Goal: Task Accomplishment & Management: Use online tool/utility

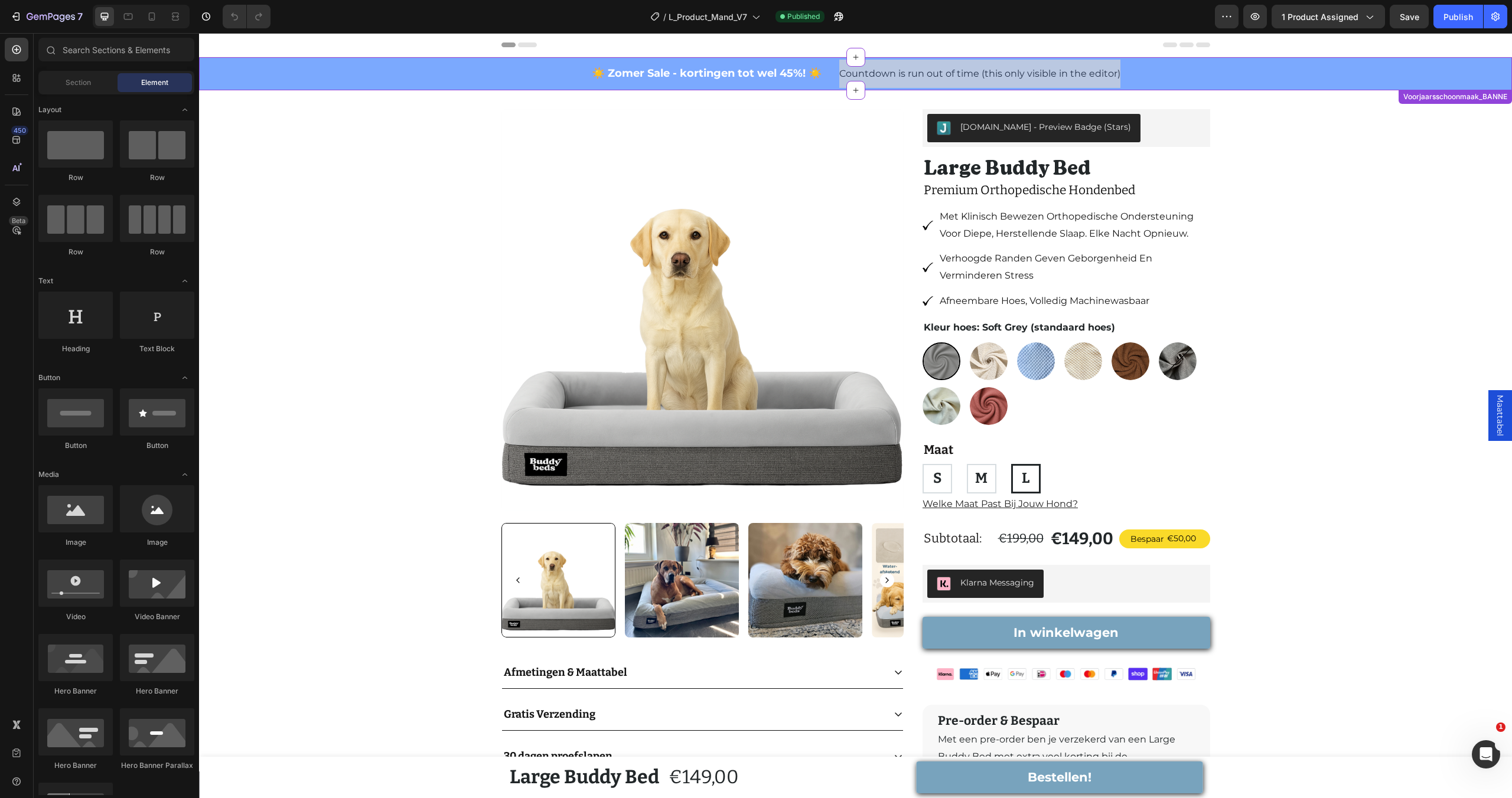
click at [923, 76] on span "Countdown is run out of time (this only visible in the editor)" at bounding box center [979, 73] width 281 height 14
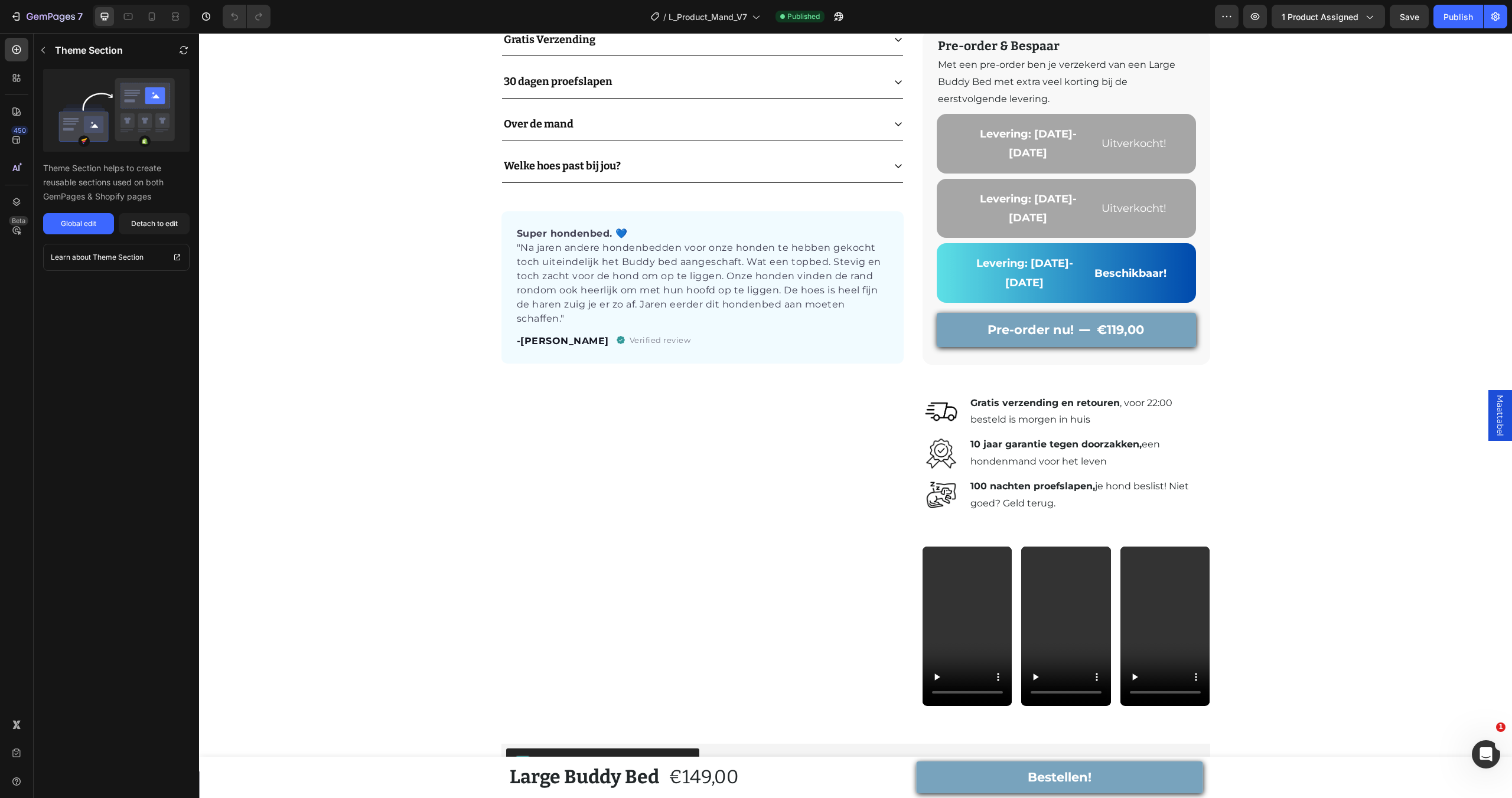
scroll to position [733, 0]
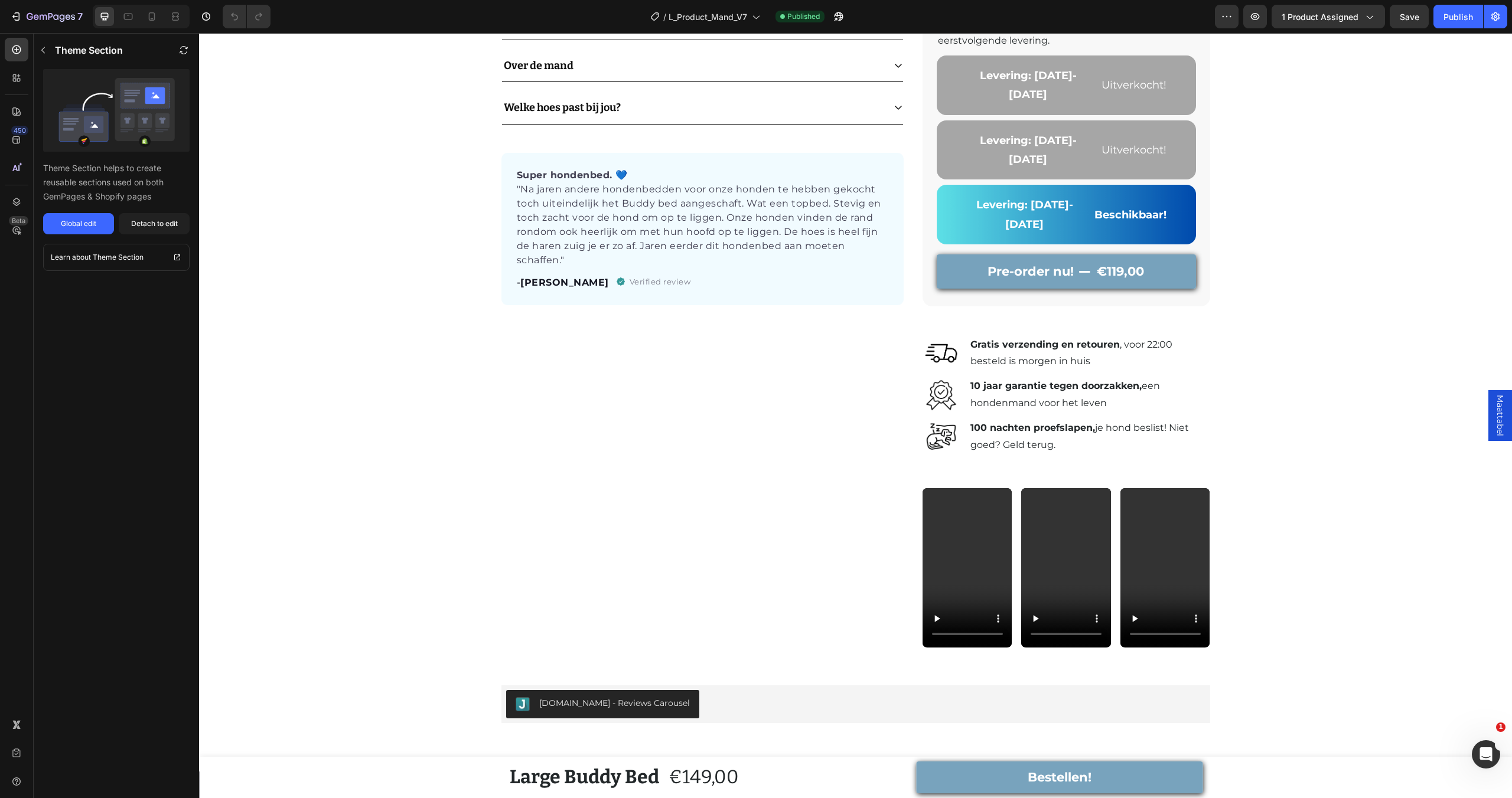
click at [172, 26] on div at bounding box center [141, 16] width 97 height 24
click at [175, 23] on div at bounding box center [175, 16] width 19 height 19
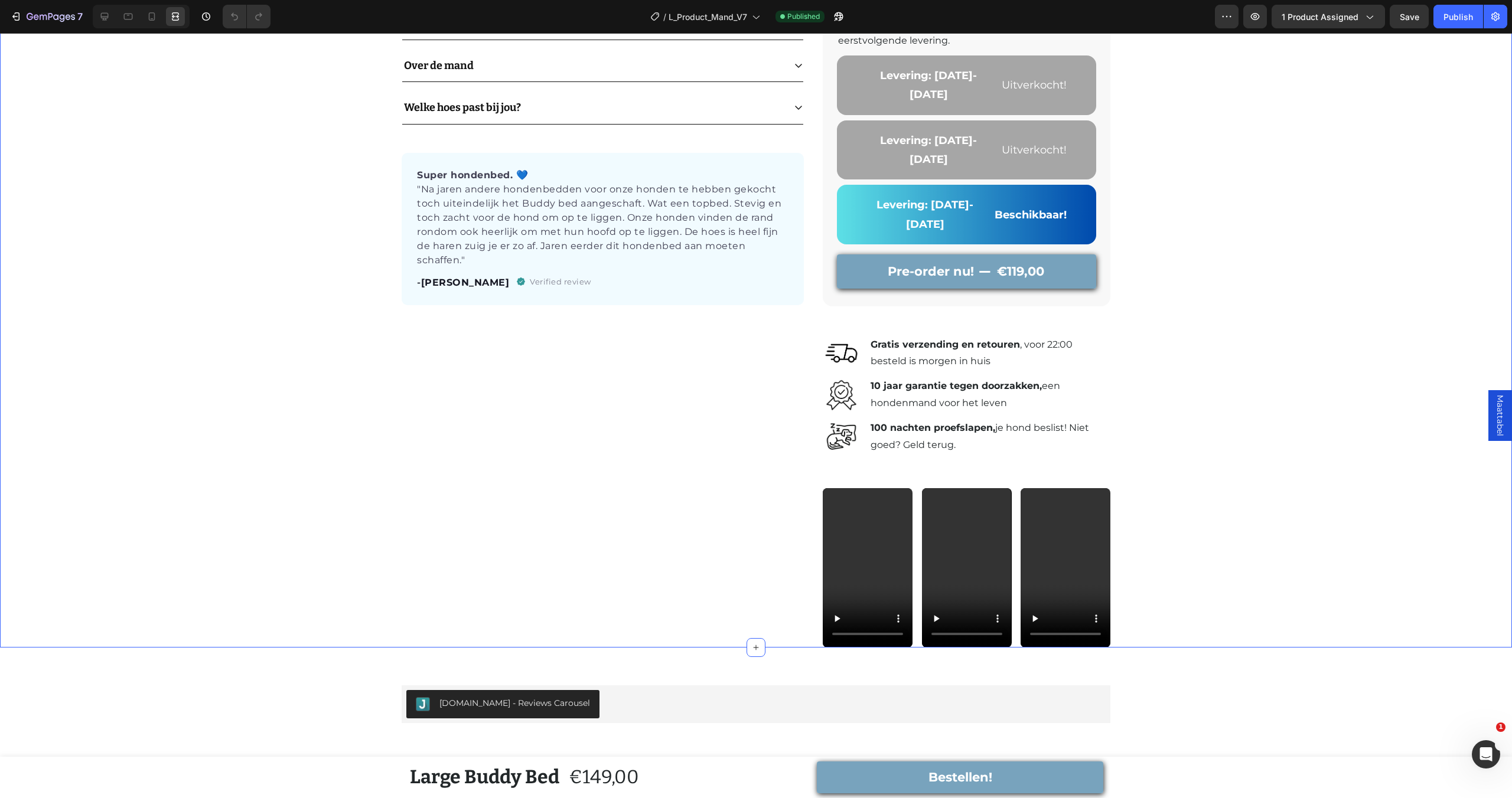
scroll to position [800, 0]
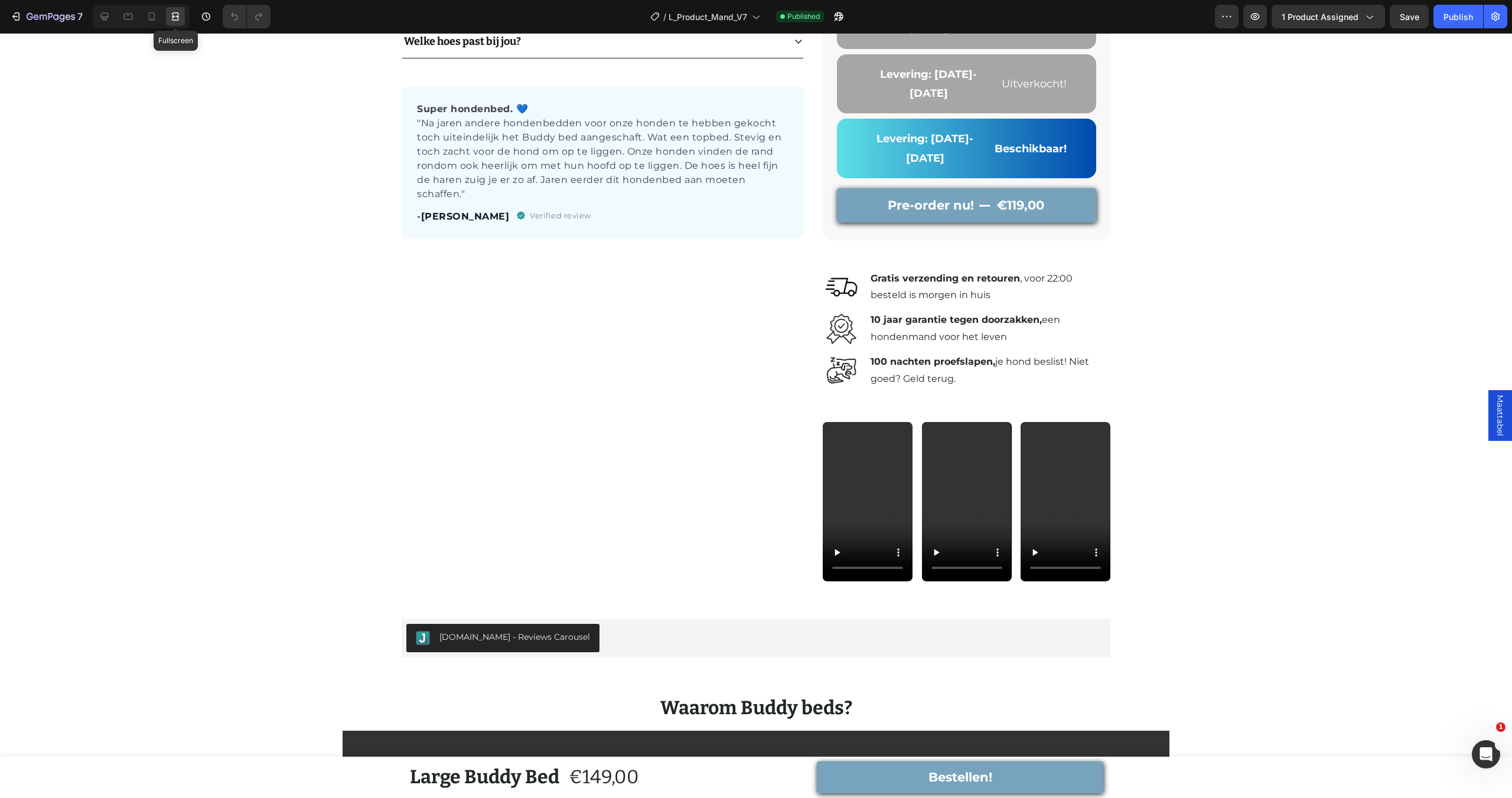
drag, startPoint x: 172, startPoint y: 12, endPoint x: 162, endPoint y: 14, distance: 10.2
click at [173, 12] on icon at bounding box center [175, 16] width 12 height 12
click at [157, 16] on icon at bounding box center [151, 16] width 12 height 12
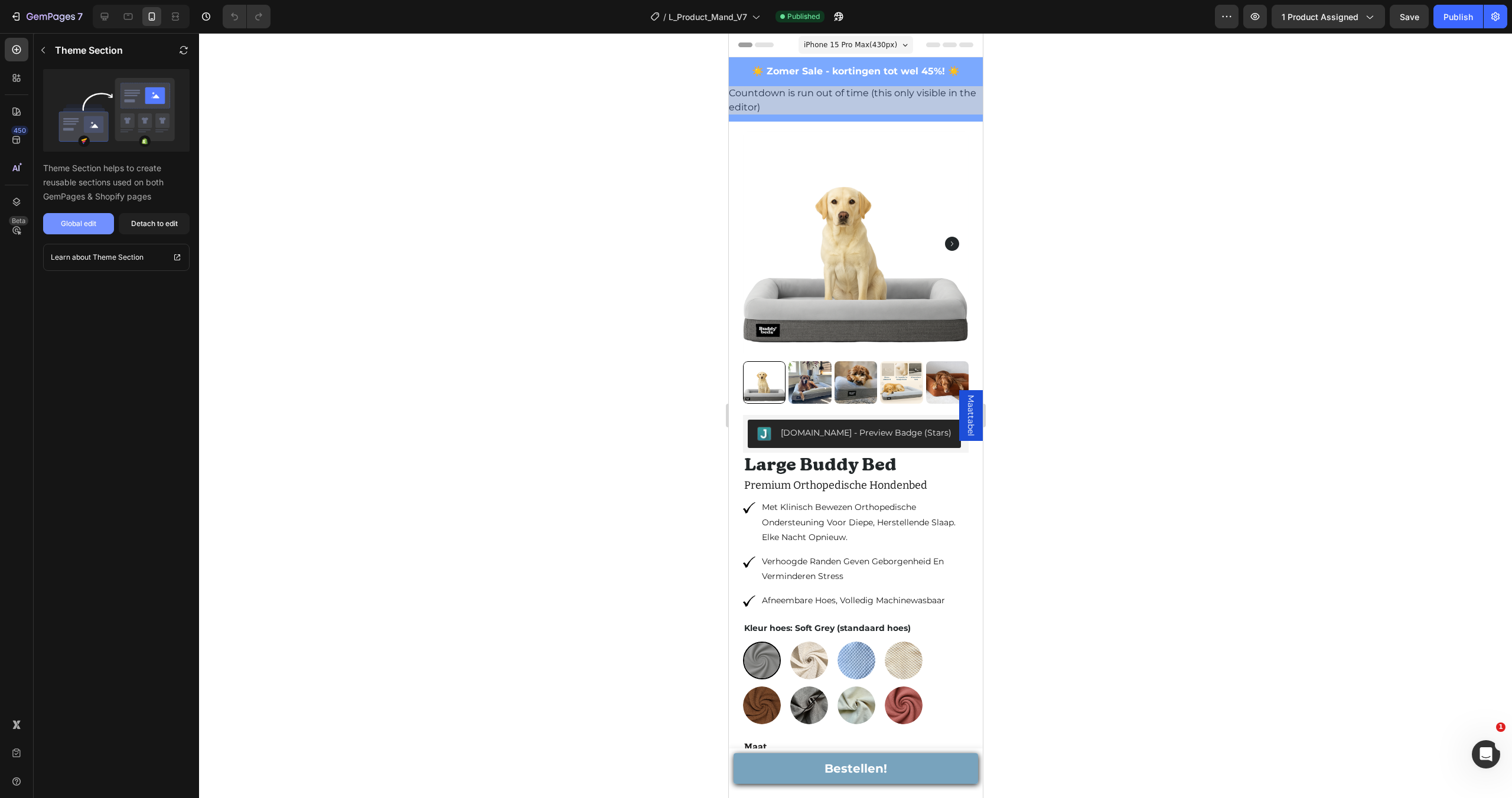
click at [92, 222] on div "Global edit" at bounding box center [78, 224] width 36 height 11
click at [6, 16] on button "7" at bounding box center [46, 16] width 83 height 24
